Goal: Check status: Check status

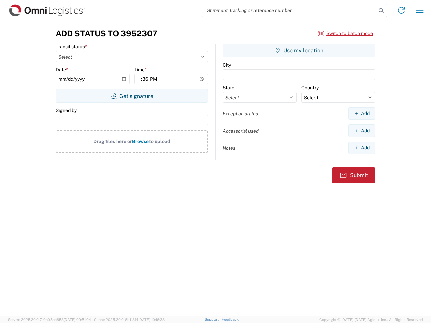
click at [289, 10] on input "search" at bounding box center [289, 10] width 174 height 13
click at [381, 11] on icon at bounding box center [381, 10] width 9 height 9
click at [402, 10] on icon at bounding box center [401, 10] width 11 height 11
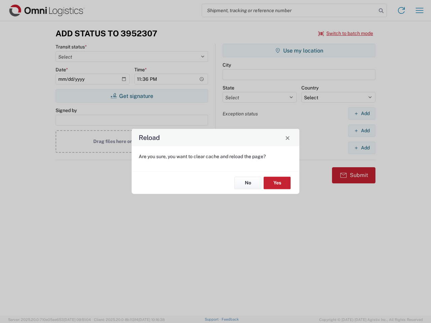
click at [346, 33] on div "Reload Are you sure, you want to clear cache and reload the page? No Yes" at bounding box center [215, 161] width 431 height 323
click at [132, 96] on div "Reload Are you sure, you want to clear cache and reload the page? No Yes" at bounding box center [215, 161] width 431 height 323
click at [299, 51] on div "Reload Are you sure, you want to clear cache and reload the page? No Yes" at bounding box center [215, 161] width 431 height 323
click at [362, 114] on div "Reload Are you sure, you want to clear cache and reload the page? No Yes" at bounding box center [215, 161] width 431 height 323
click at [362, 131] on div "Reload Are you sure, you want to clear cache and reload the page? No Yes" at bounding box center [215, 161] width 431 height 323
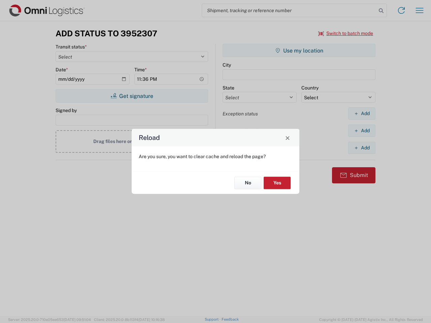
click at [362, 148] on div "Reload Are you sure, you want to clear cache and reload the page? No Yes" at bounding box center [215, 161] width 431 height 323
